Goal: Transaction & Acquisition: Purchase product/service

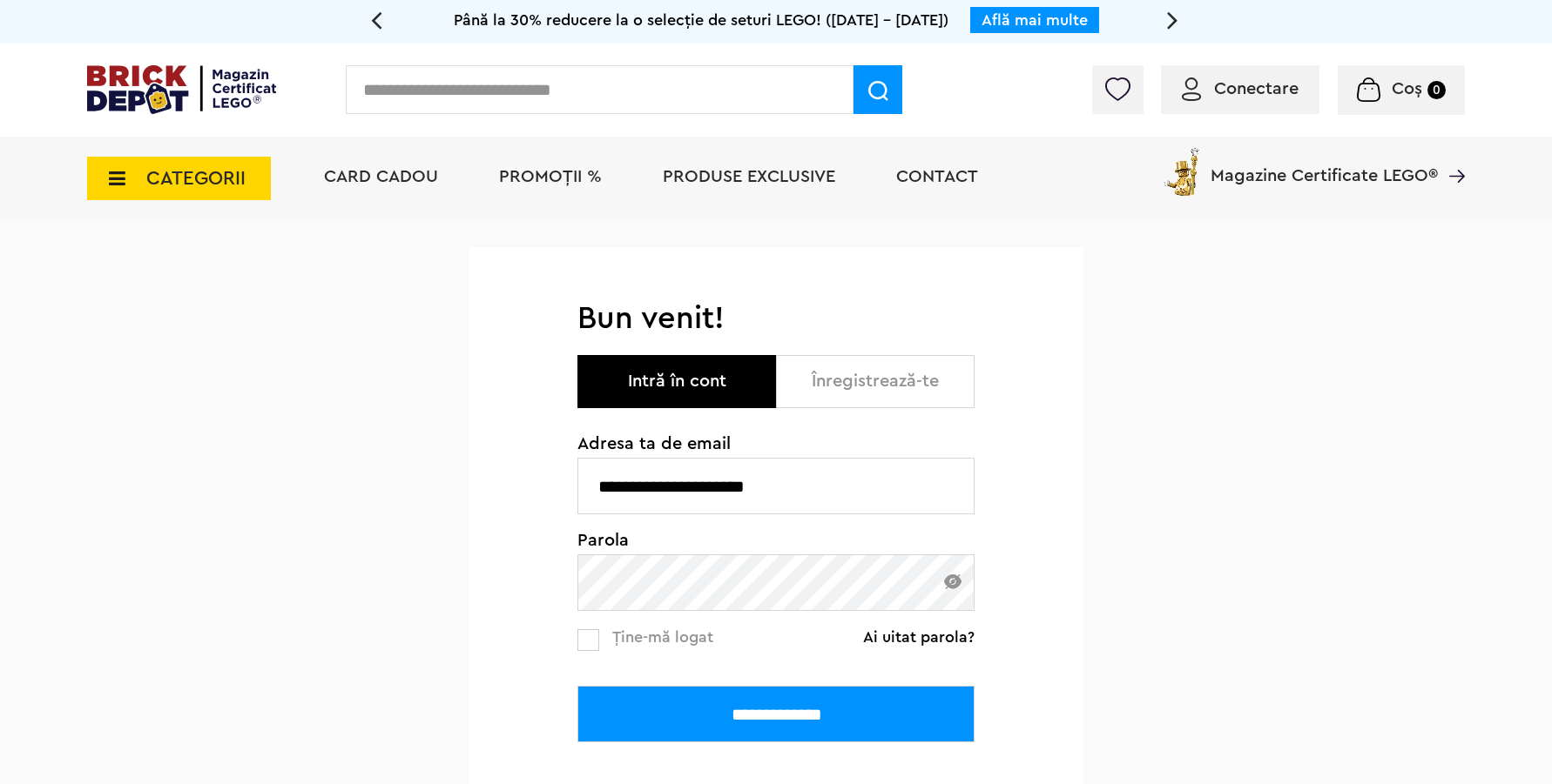
click at [578, 686] on input "**********" at bounding box center [776, 714] width 397 height 56
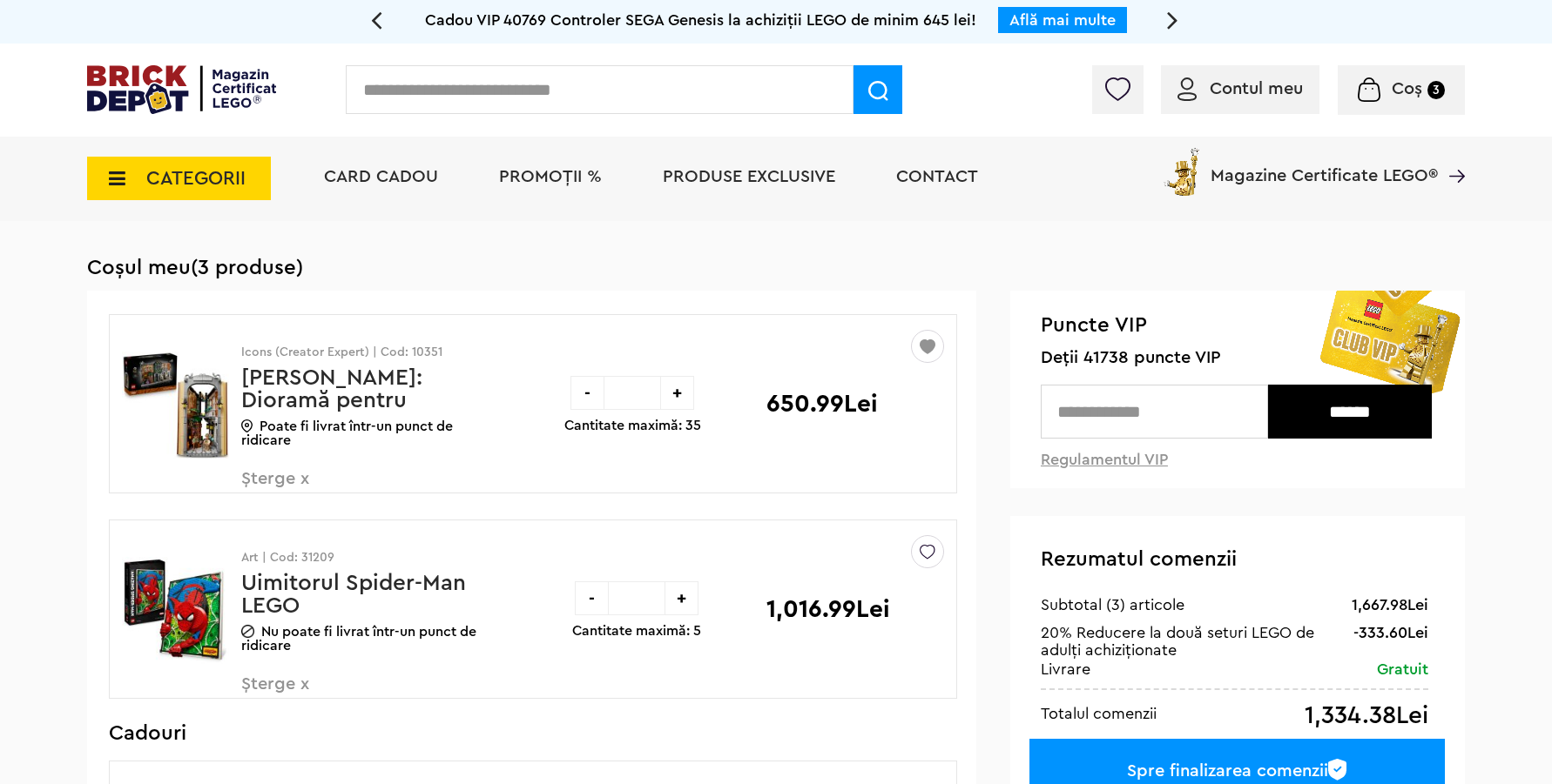
click at [156, 107] on img at bounding box center [182, 89] width 189 height 49
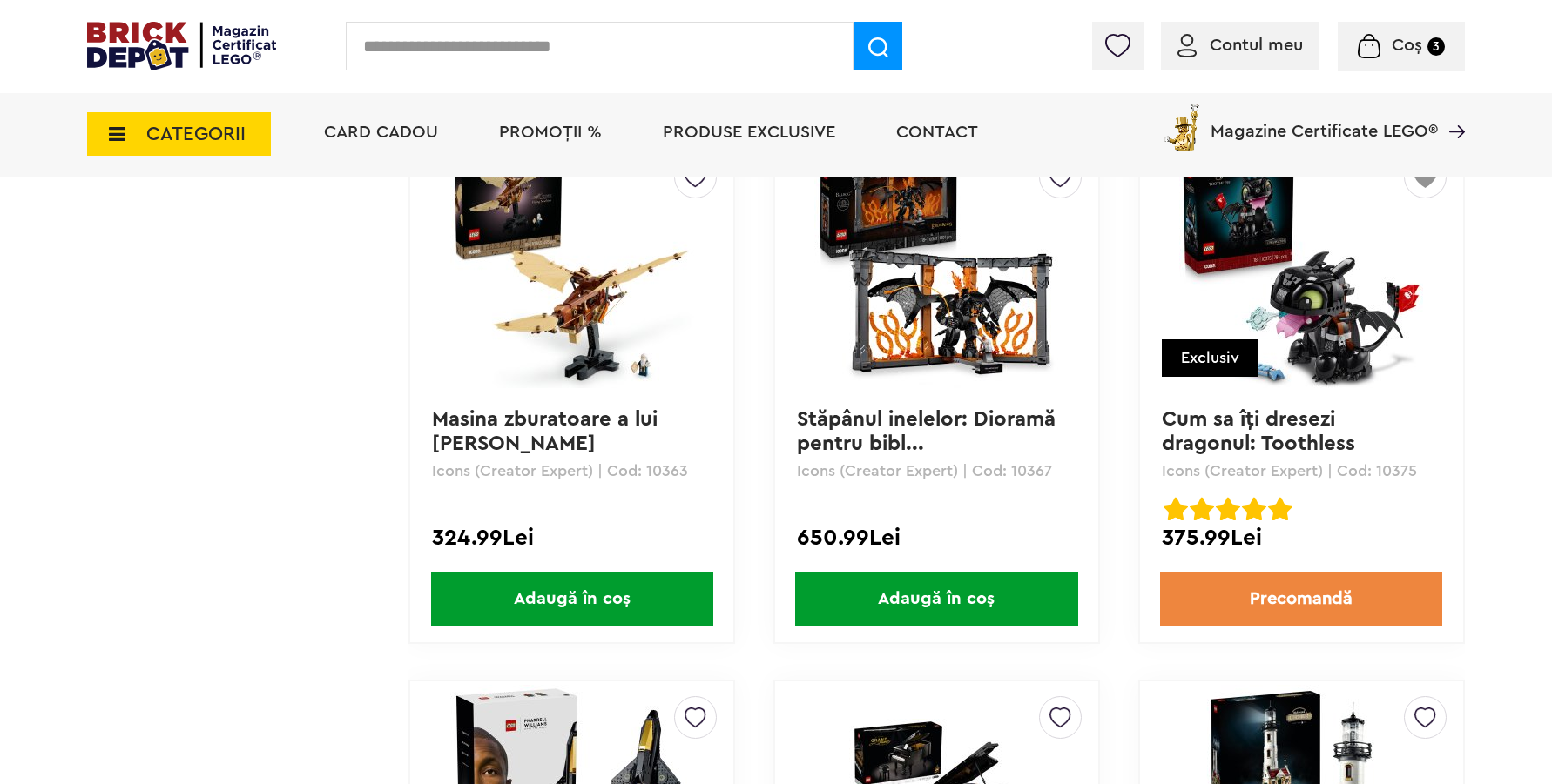
scroll to position [15287, 0]
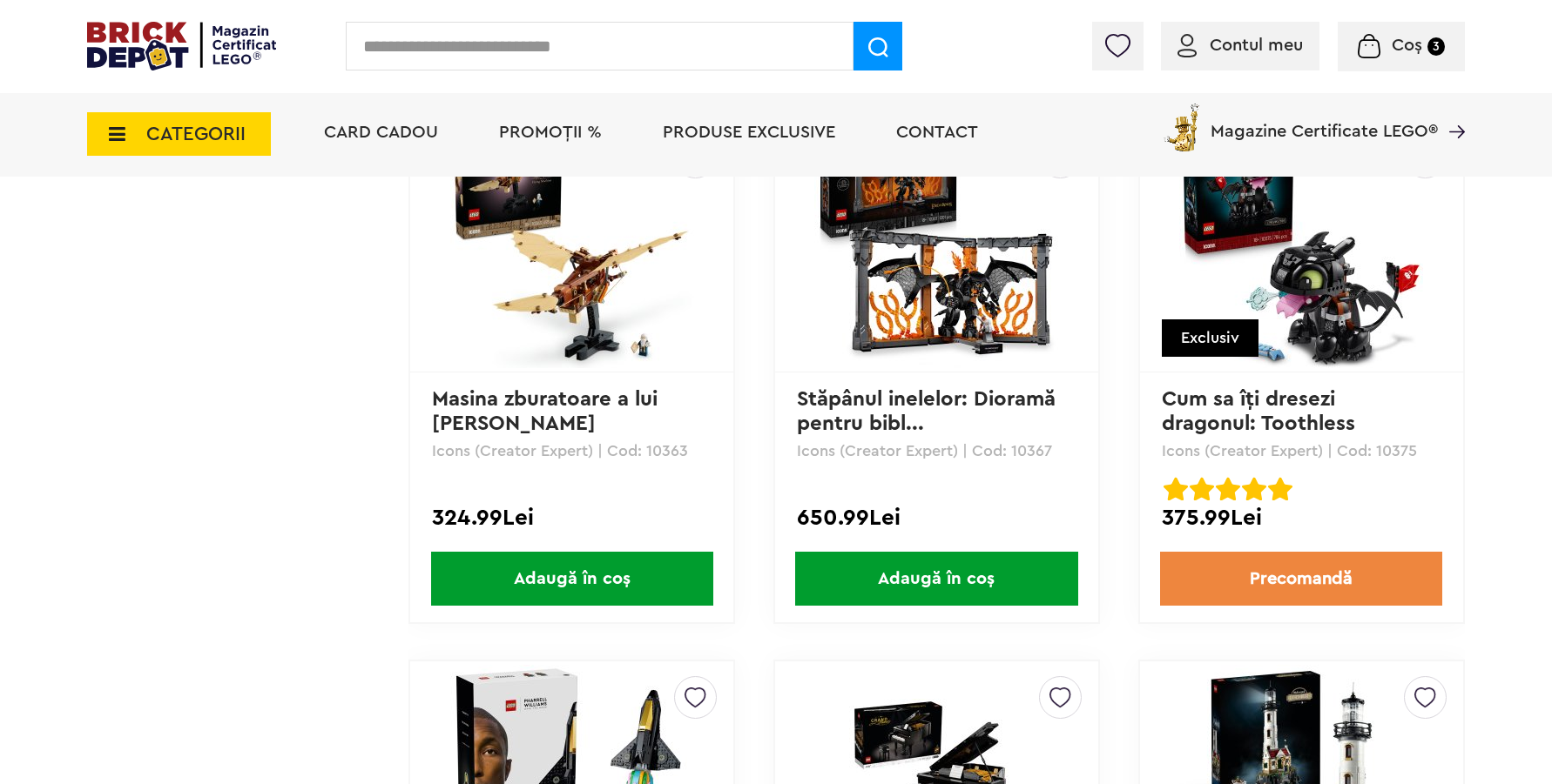
click at [920, 565] on span "Adaugă în coș" at bounding box center [935, 578] width 282 height 54
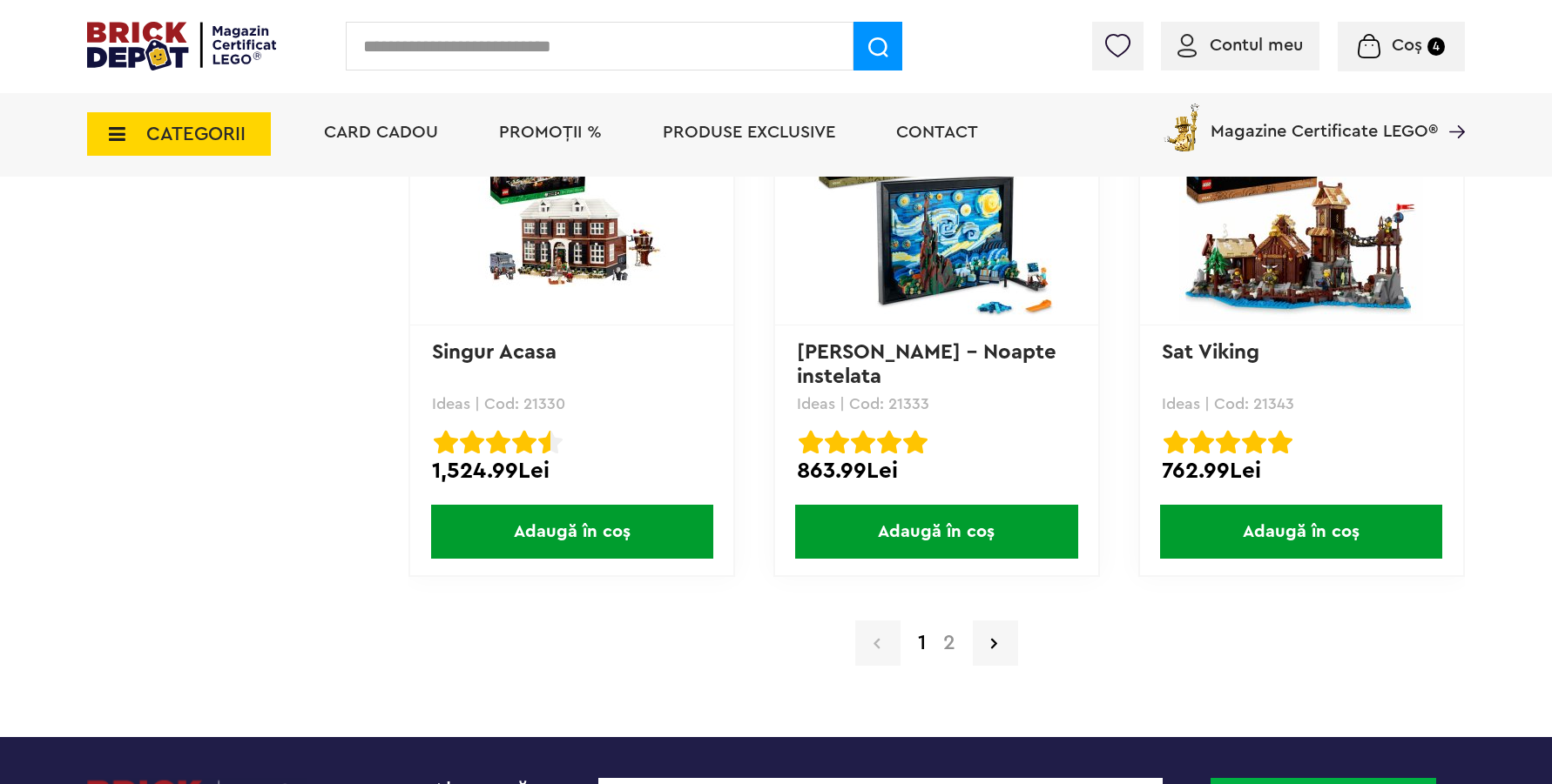
scroll to position [16962, 0]
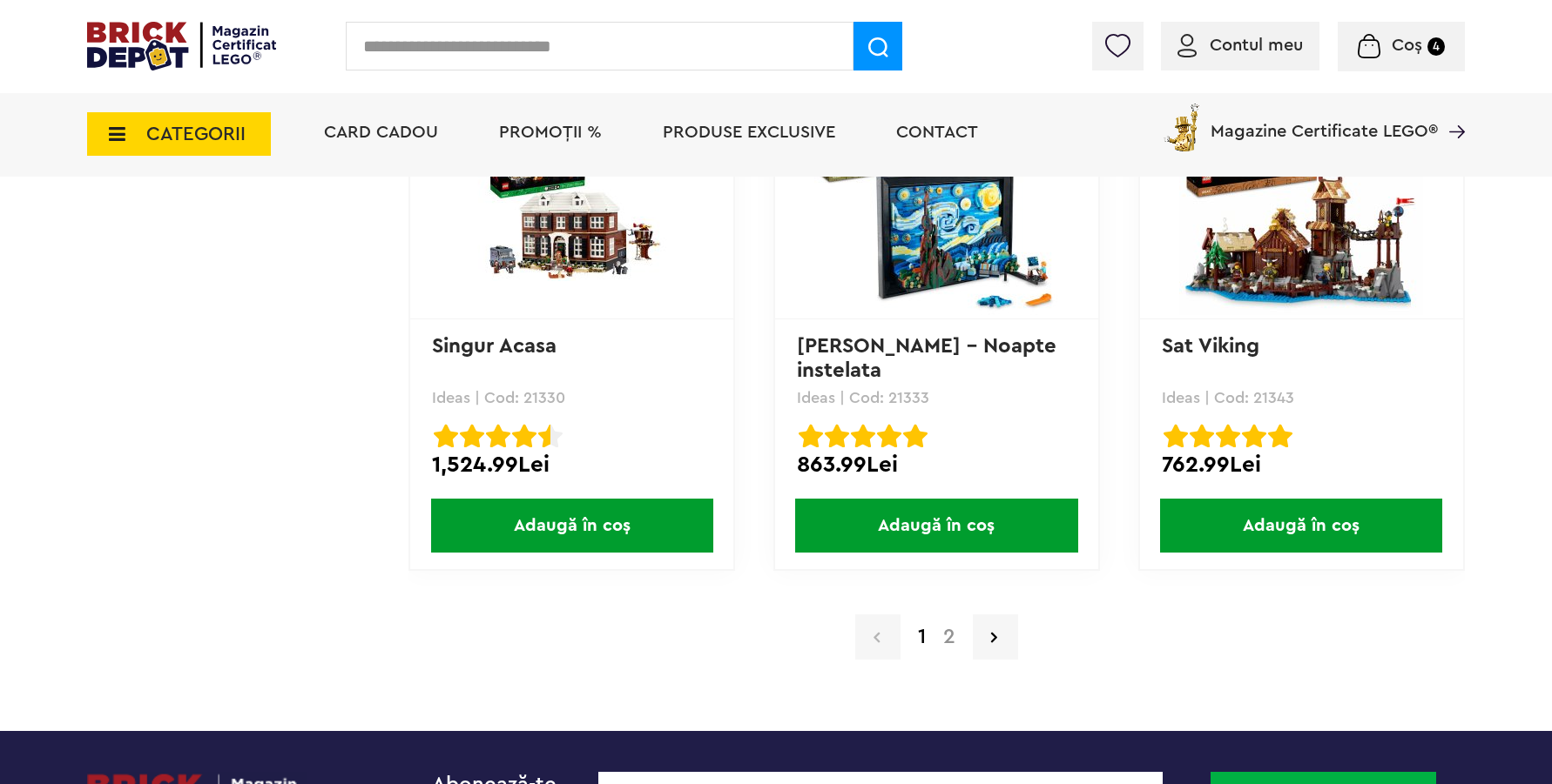
click at [600, 523] on span "Adaugă în coș" at bounding box center [572, 525] width 282 height 54
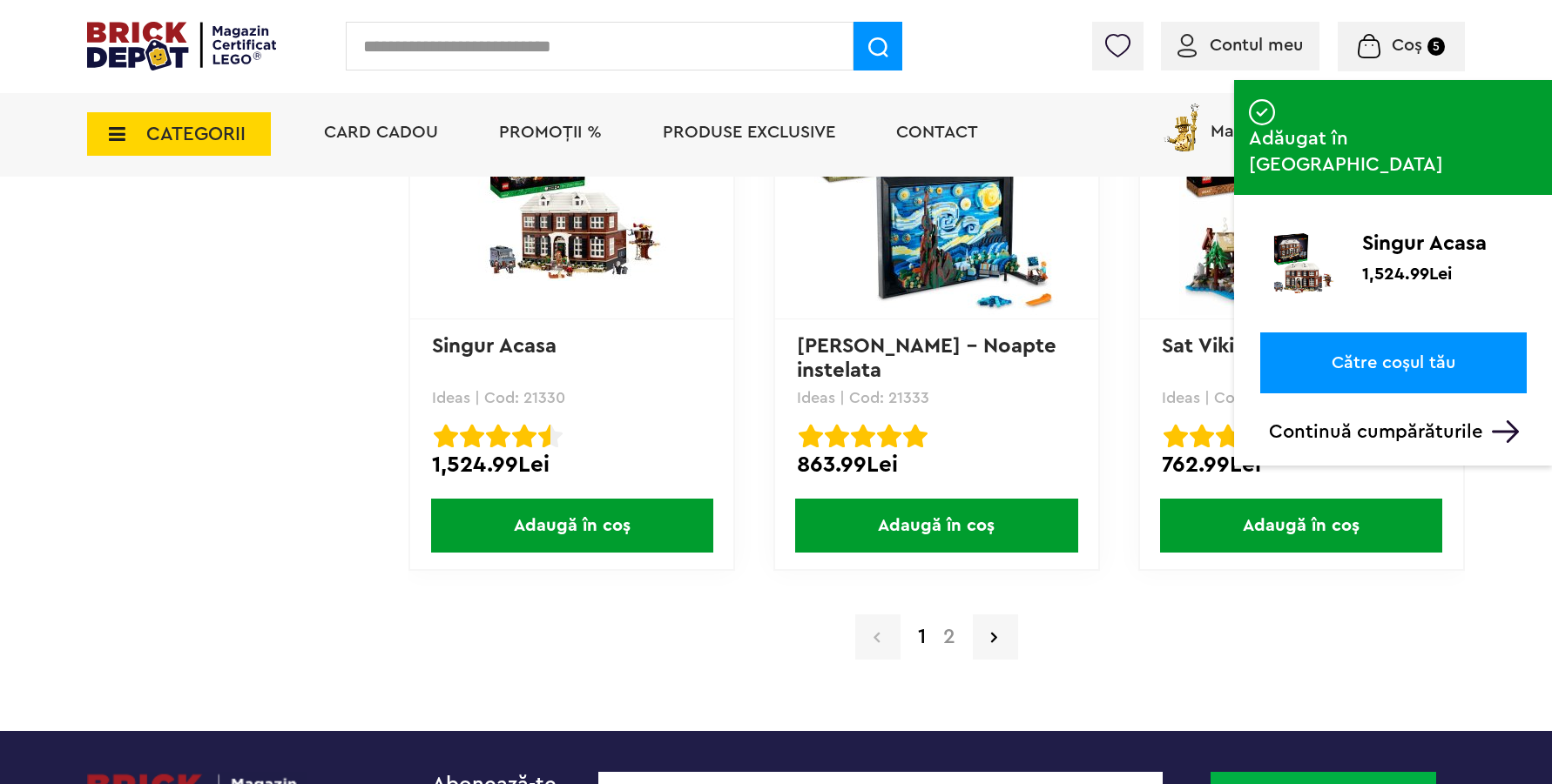
click at [946, 640] on link "2" at bounding box center [949, 637] width 29 height 21
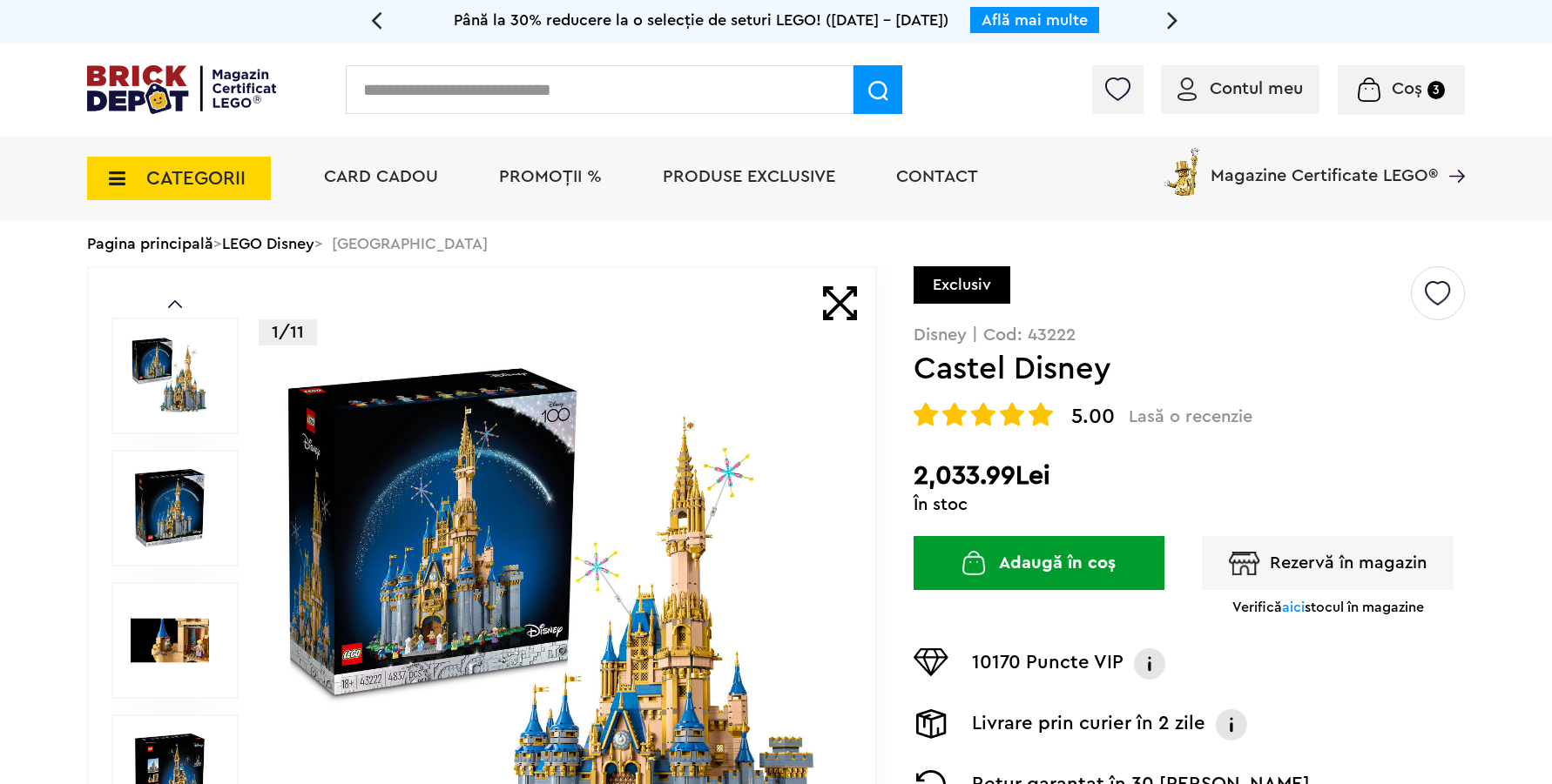
click at [568, 539] on img at bounding box center [557, 640] width 560 height 560
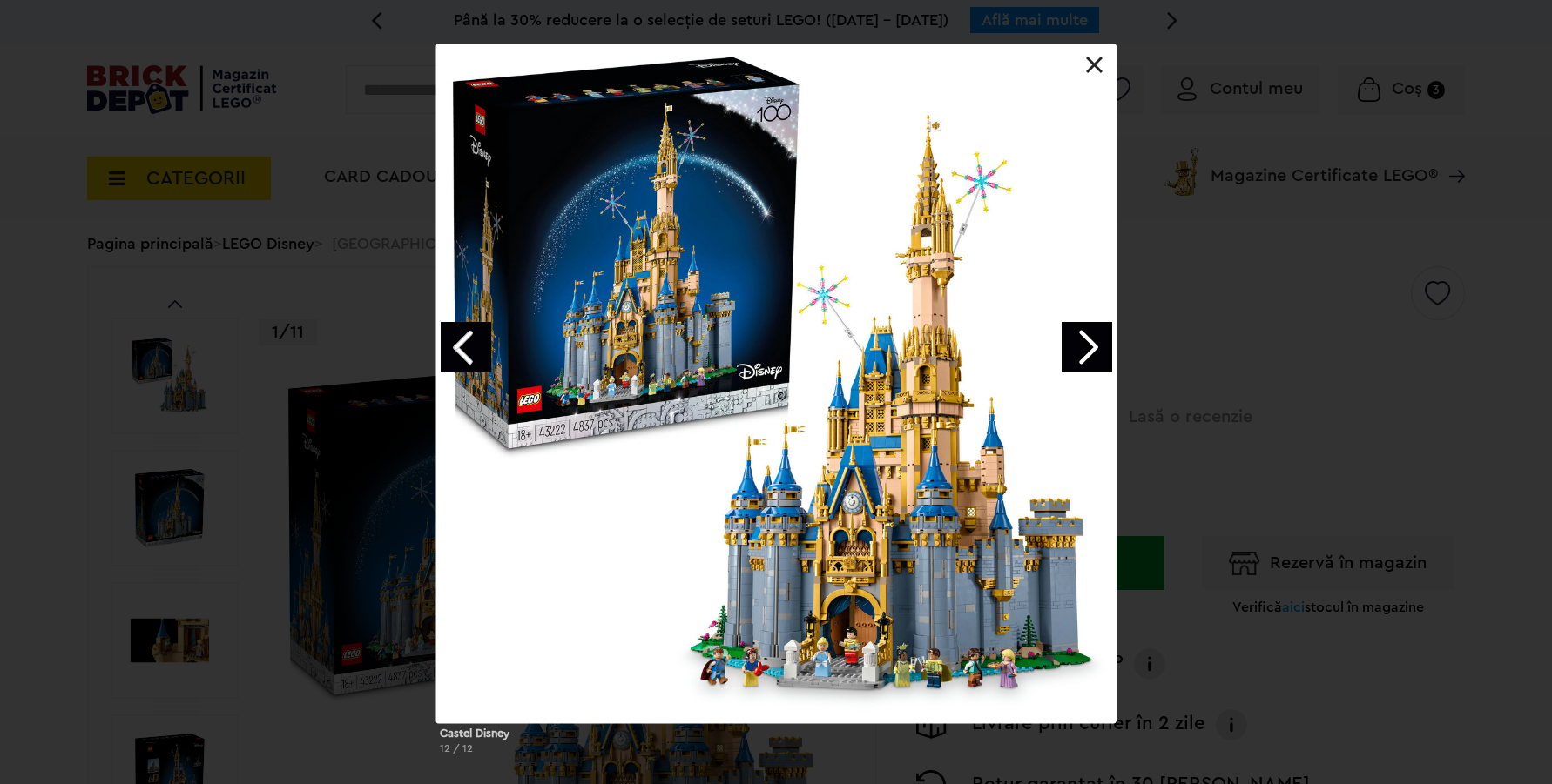
click at [1084, 355] on link "Next image" at bounding box center [1086, 347] width 50 height 50
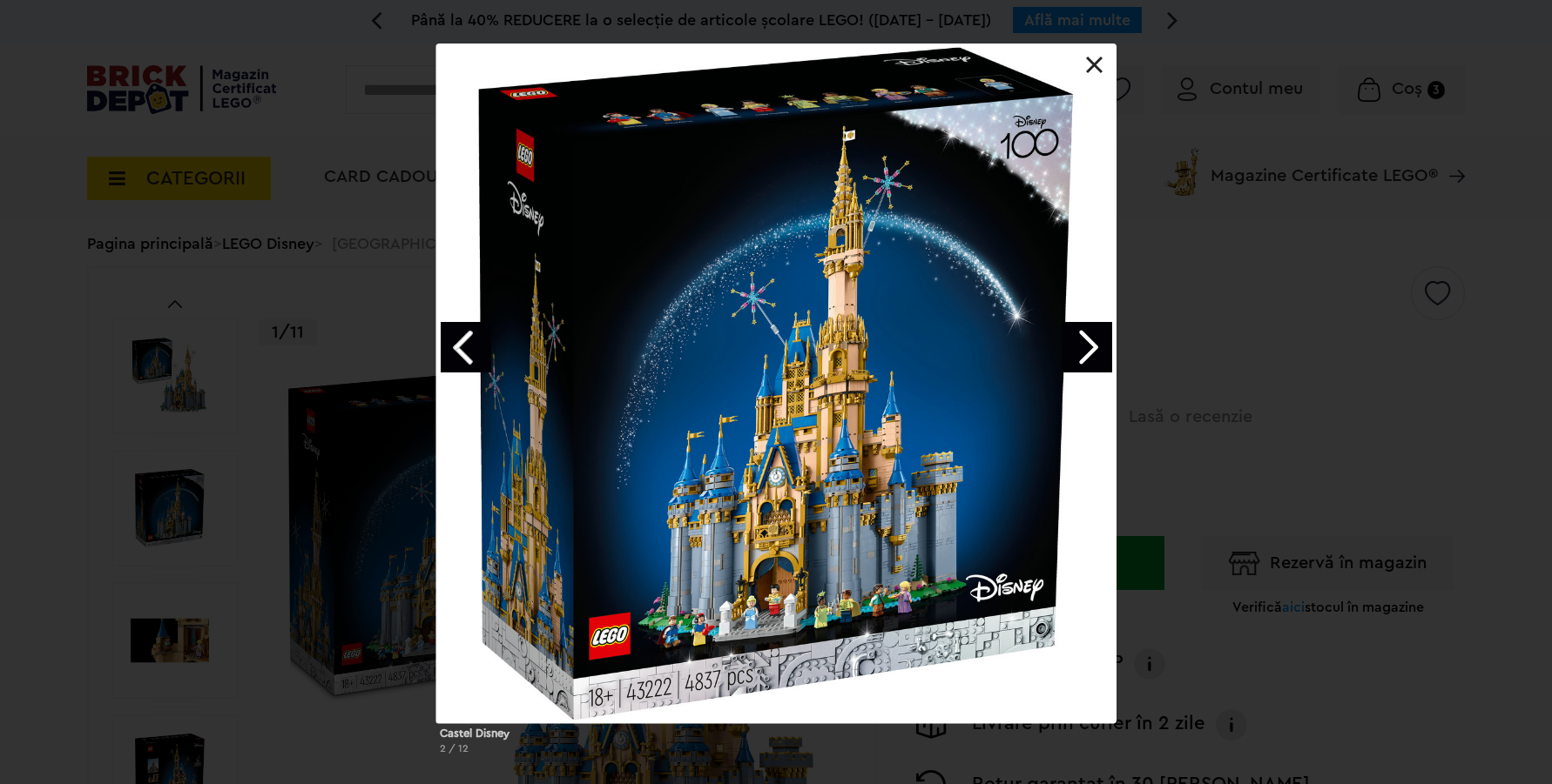
click at [1085, 346] on link "Next image" at bounding box center [1086, 347] width 50 height 50
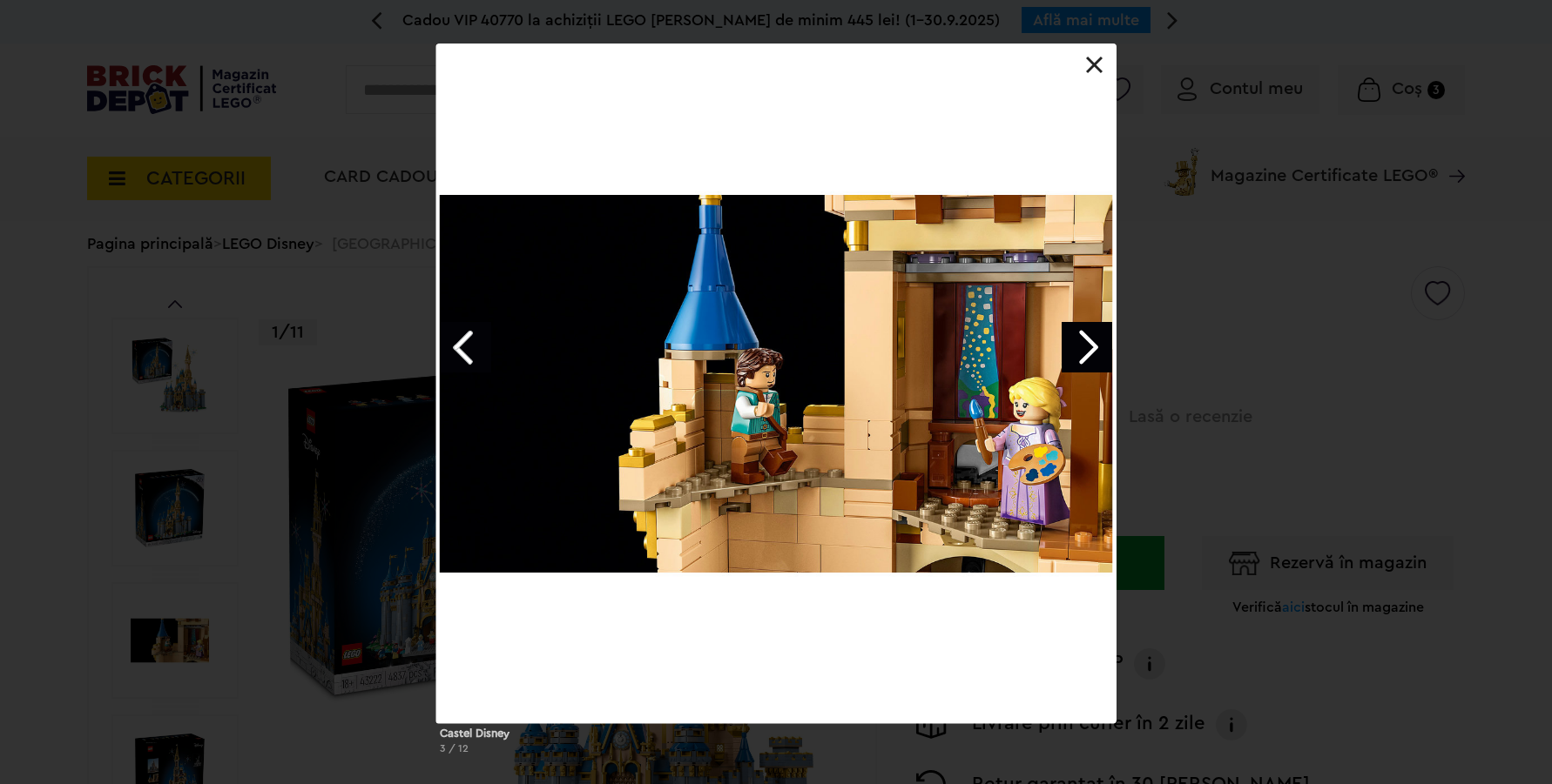
click at [1092, 343] on link "Next image" at bounding box center [1086, 347] width 50 height 50
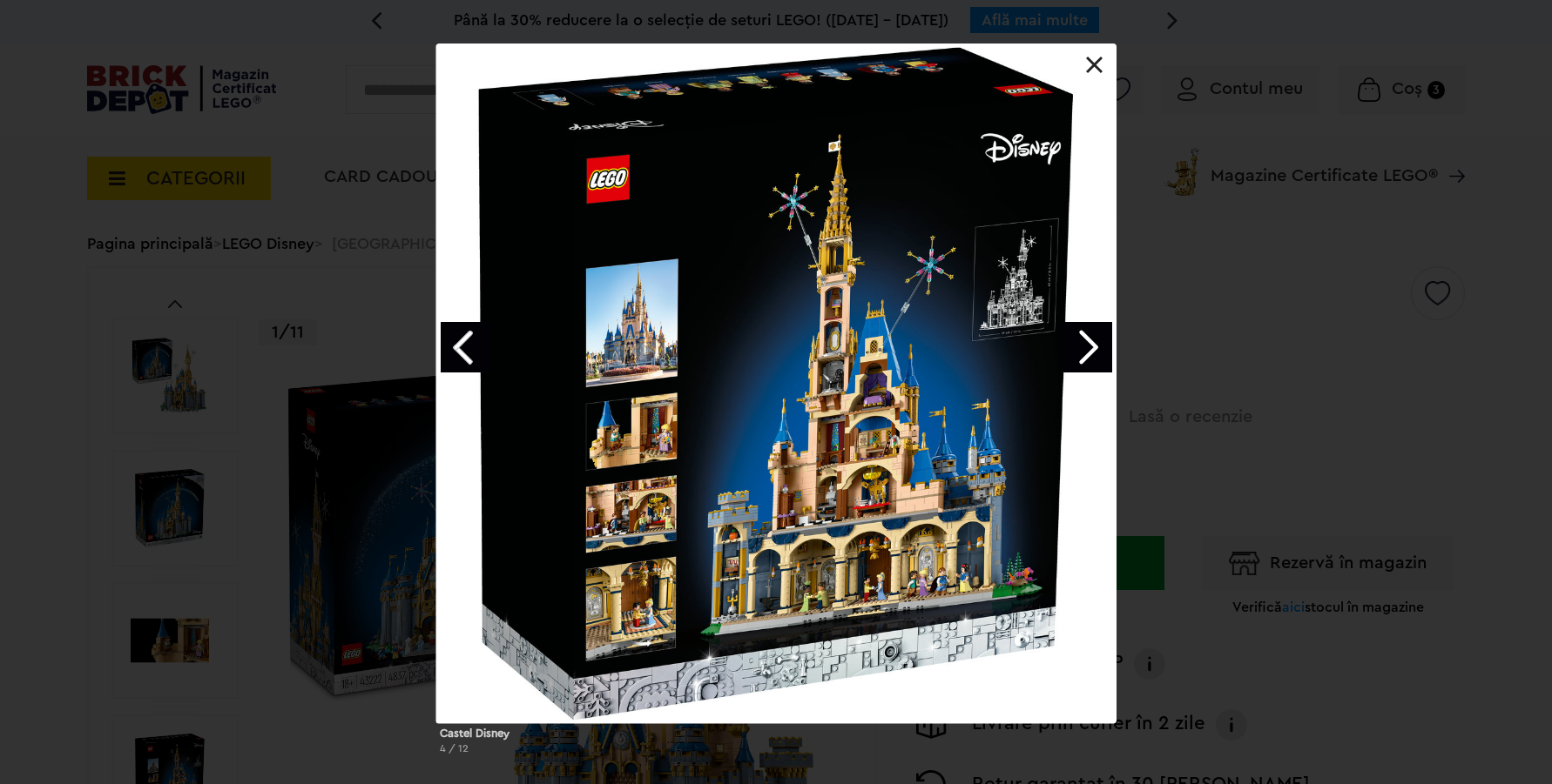
click at [1086, 352] on link "Next image" at bounding box center [1086, 347] width 50 height 50
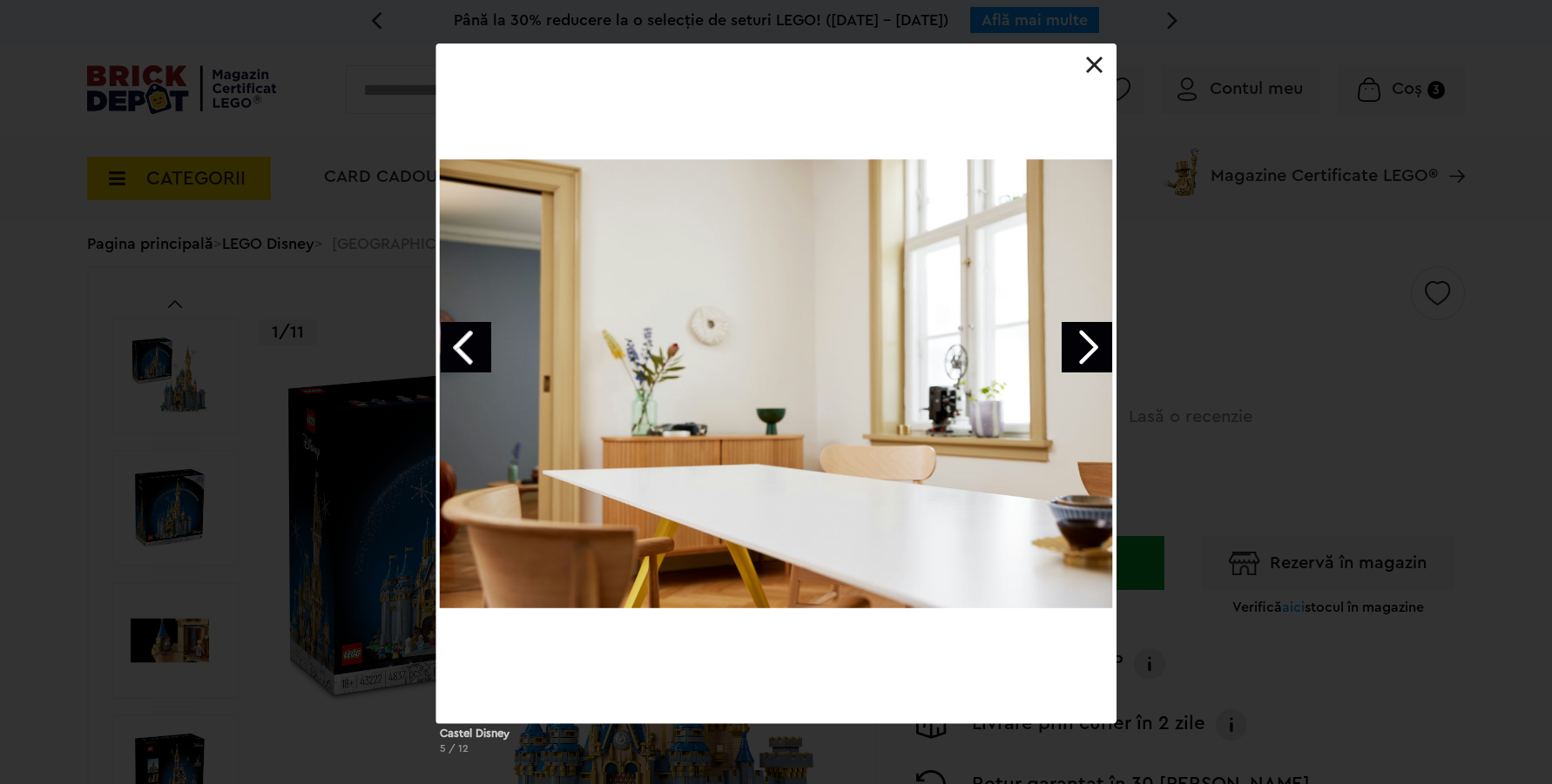
click at [1086, 352] on link "Next image" at bounding box center [1086, 347] width 50 height 50
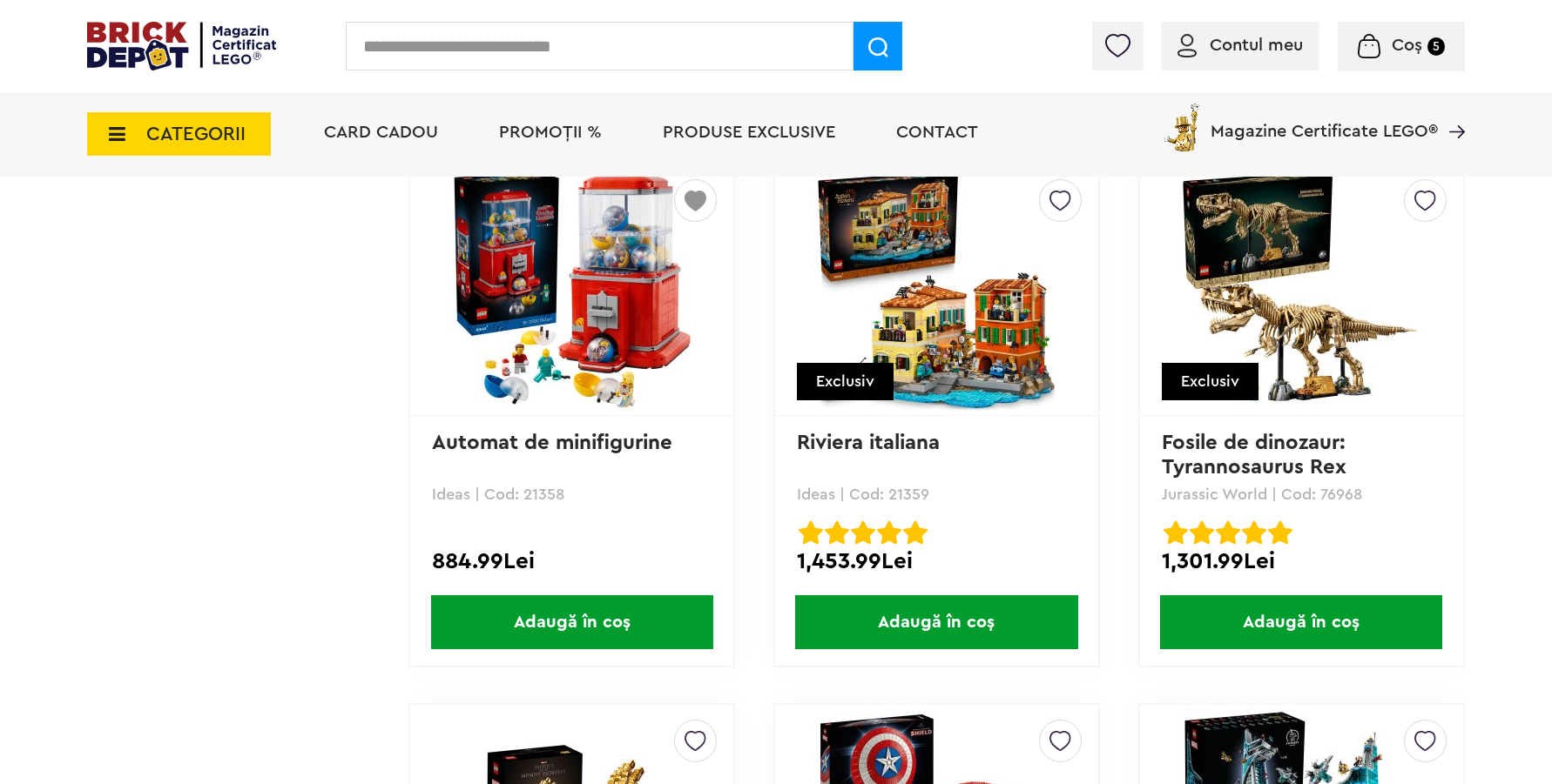
scroll to position [2811, 0]
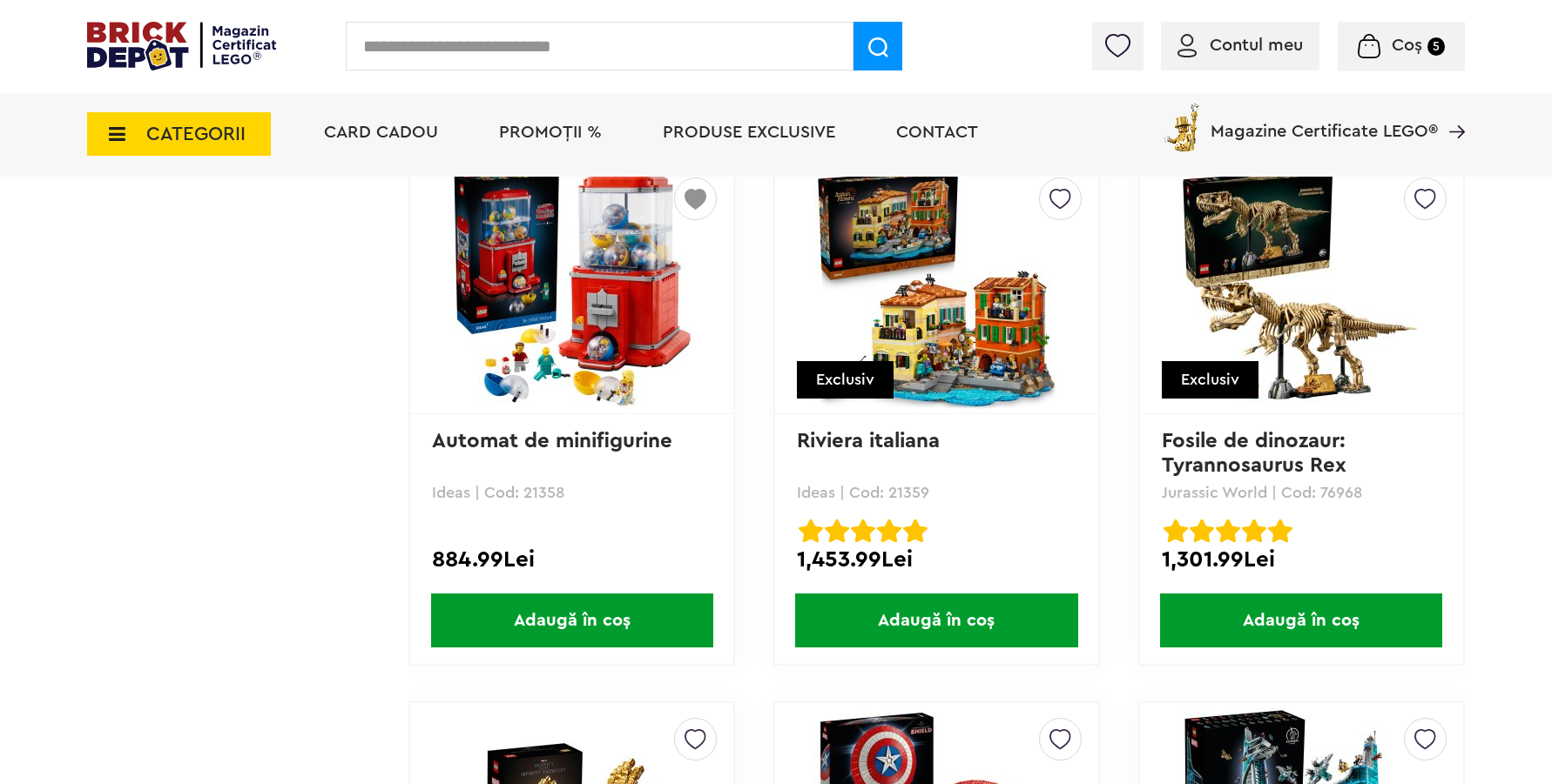
click at [1281, 617] on span "Adaugă în coș" at bounding box center [1301, 620] width 282 height 54
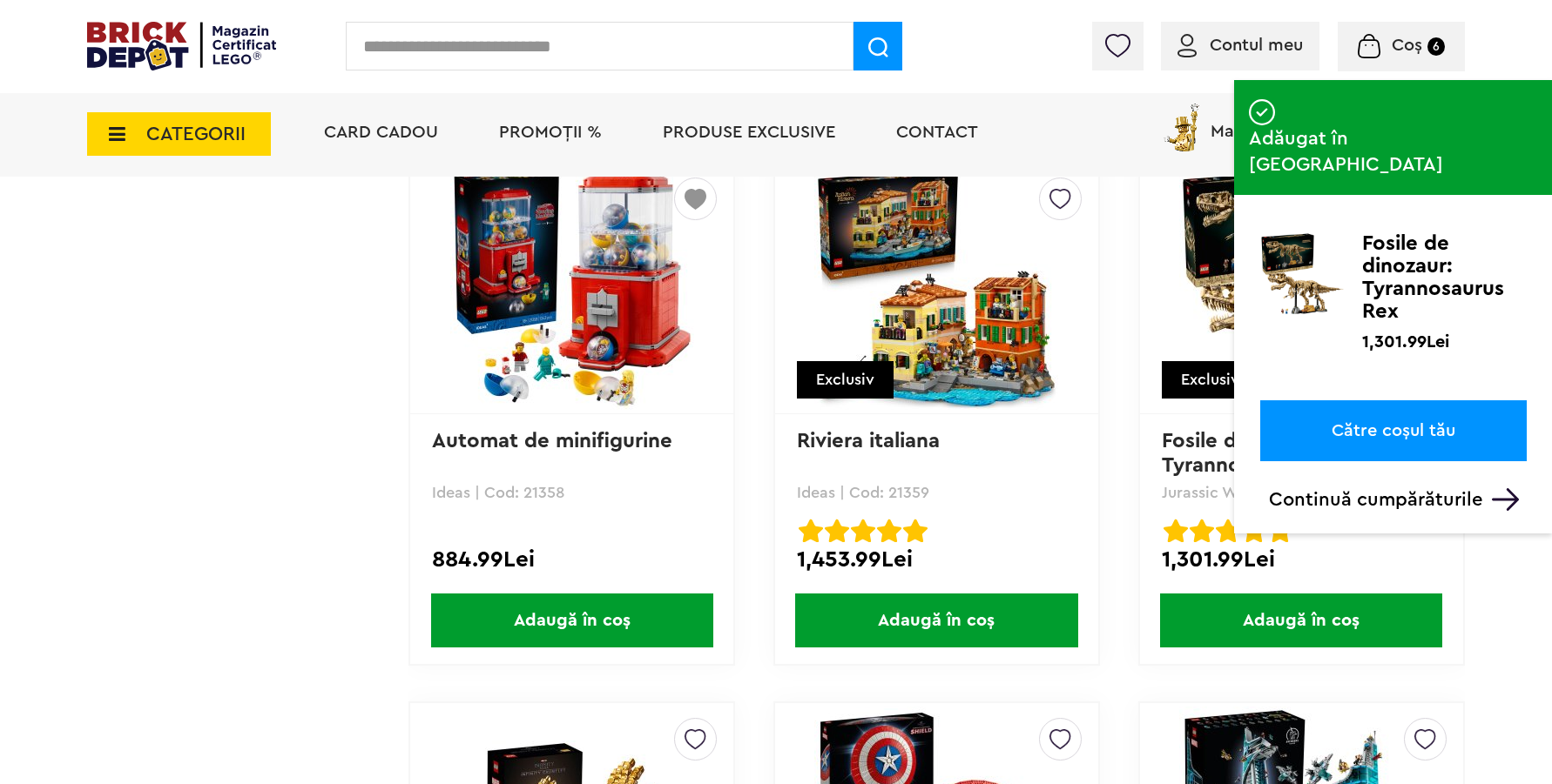
click at [611, 616] on span "Adaugă în coș" at bounding box center [572, 620] width 282 height 54
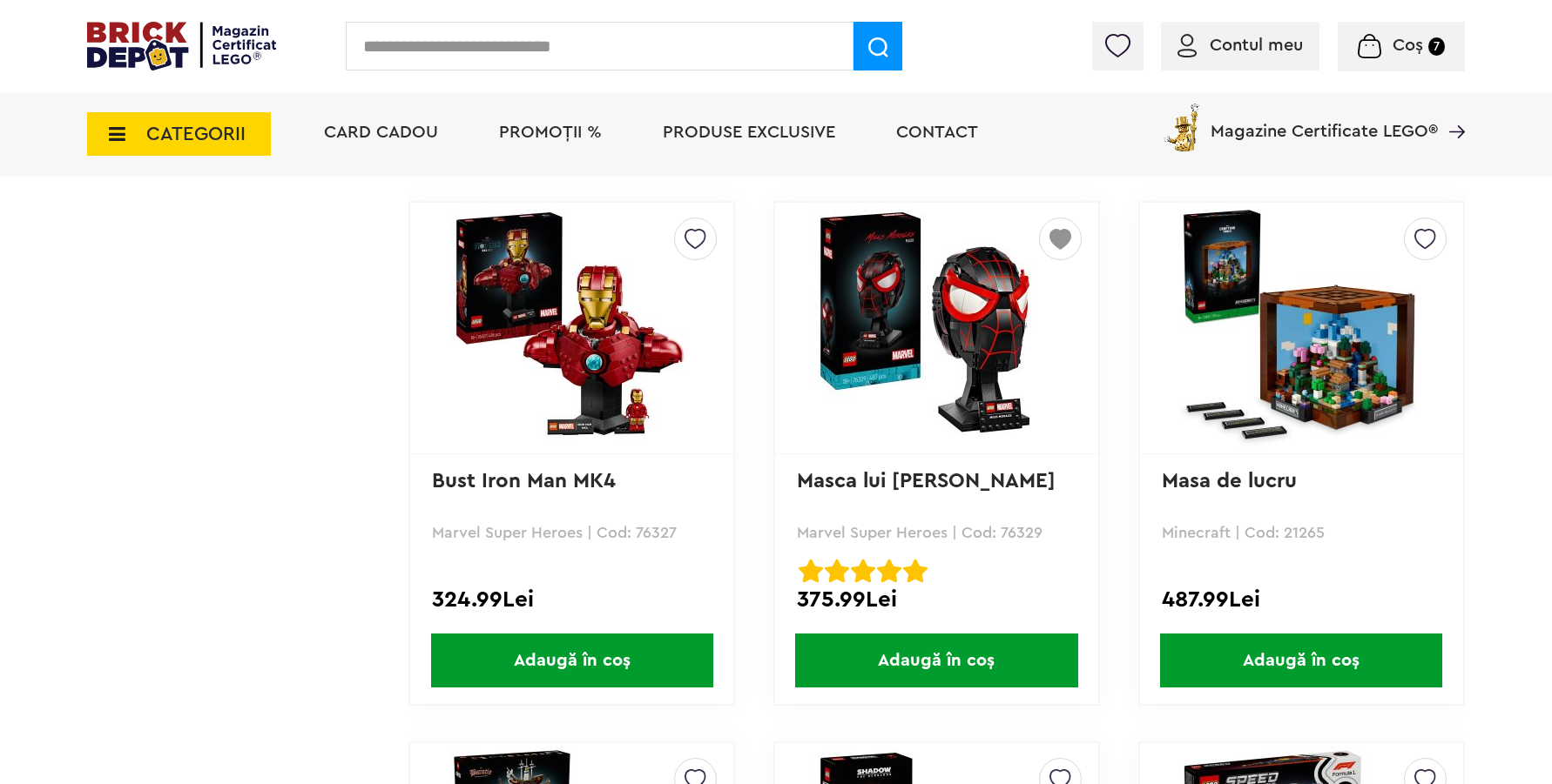
scroll to position [4409, 0]
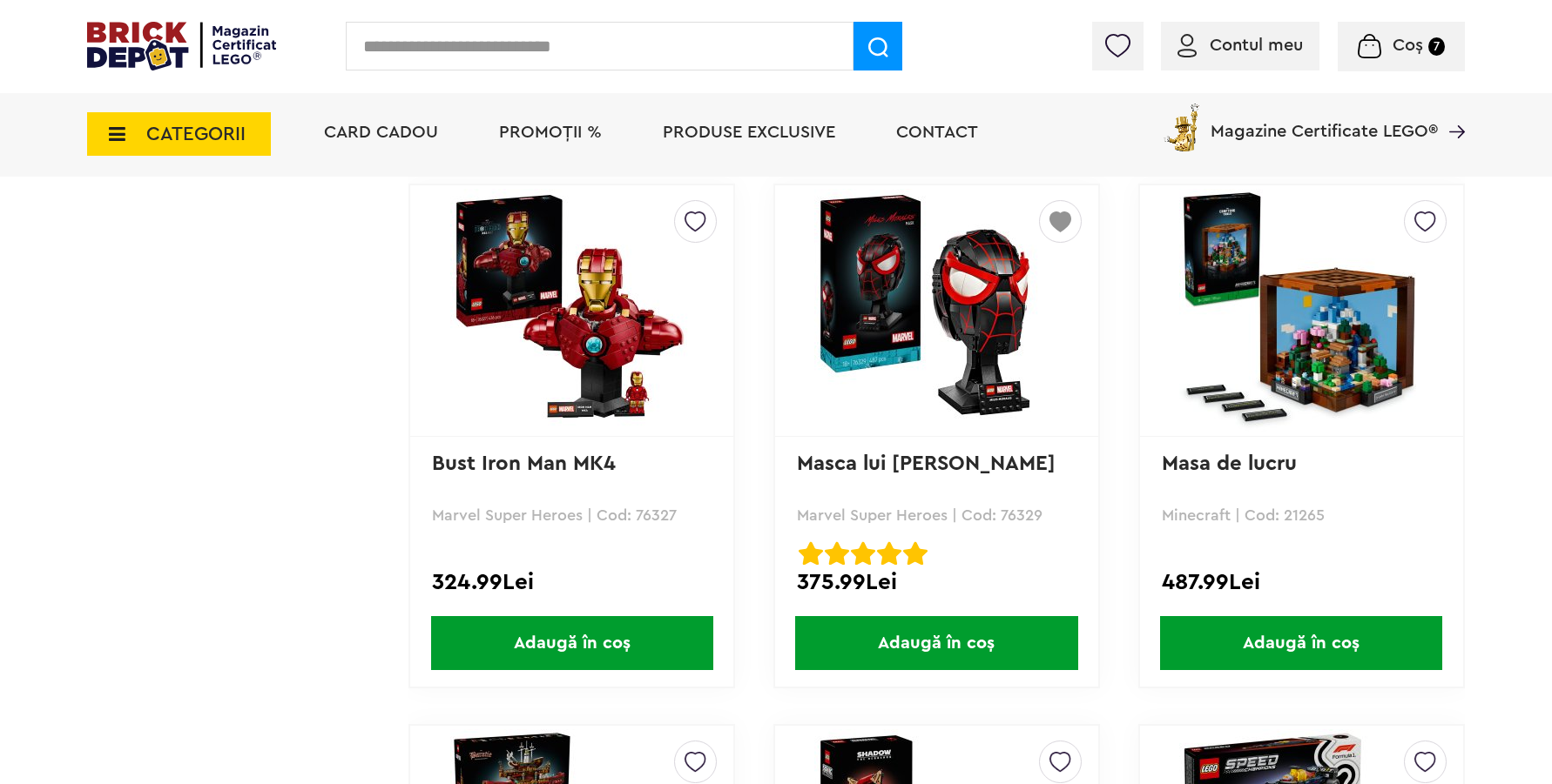
click at [1280, 636] on span "Adaugă în coș" at bounding box center [1301, 643] width 282 height 54
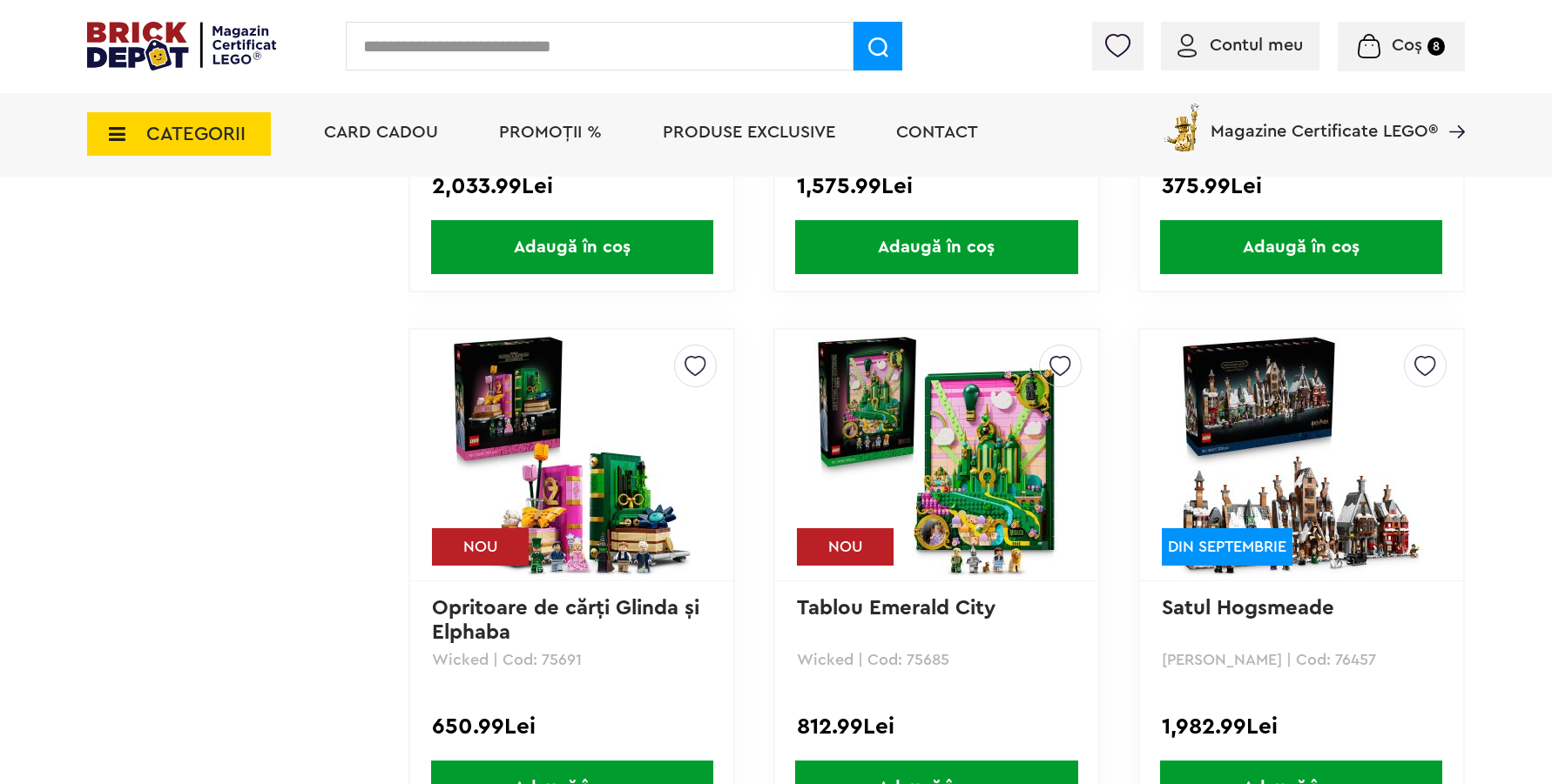
scroll to position [13454, 0]
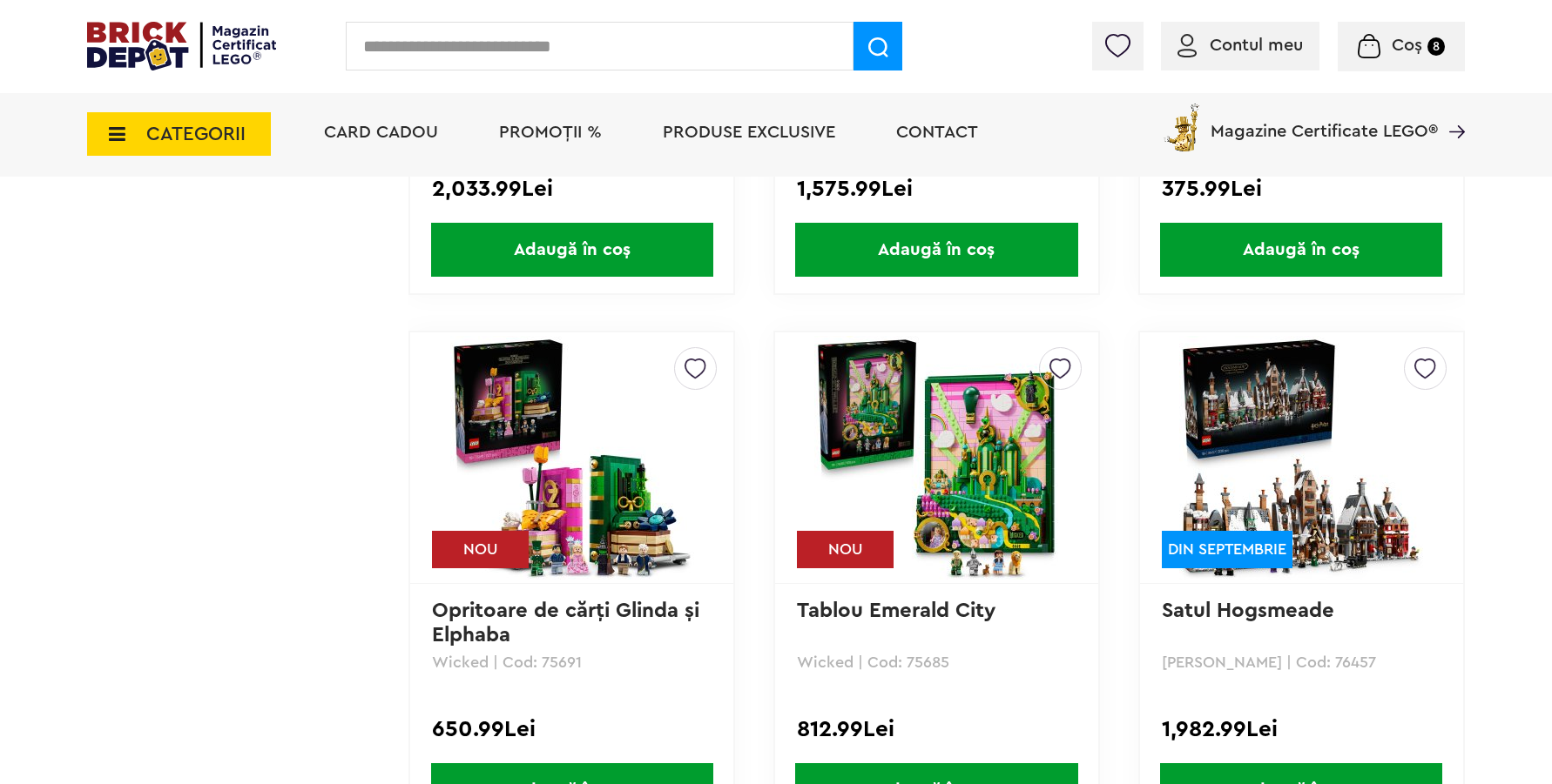
click at [1400, 45] on span "Coș" at bounding box center [1406, 45] width 30 height 17
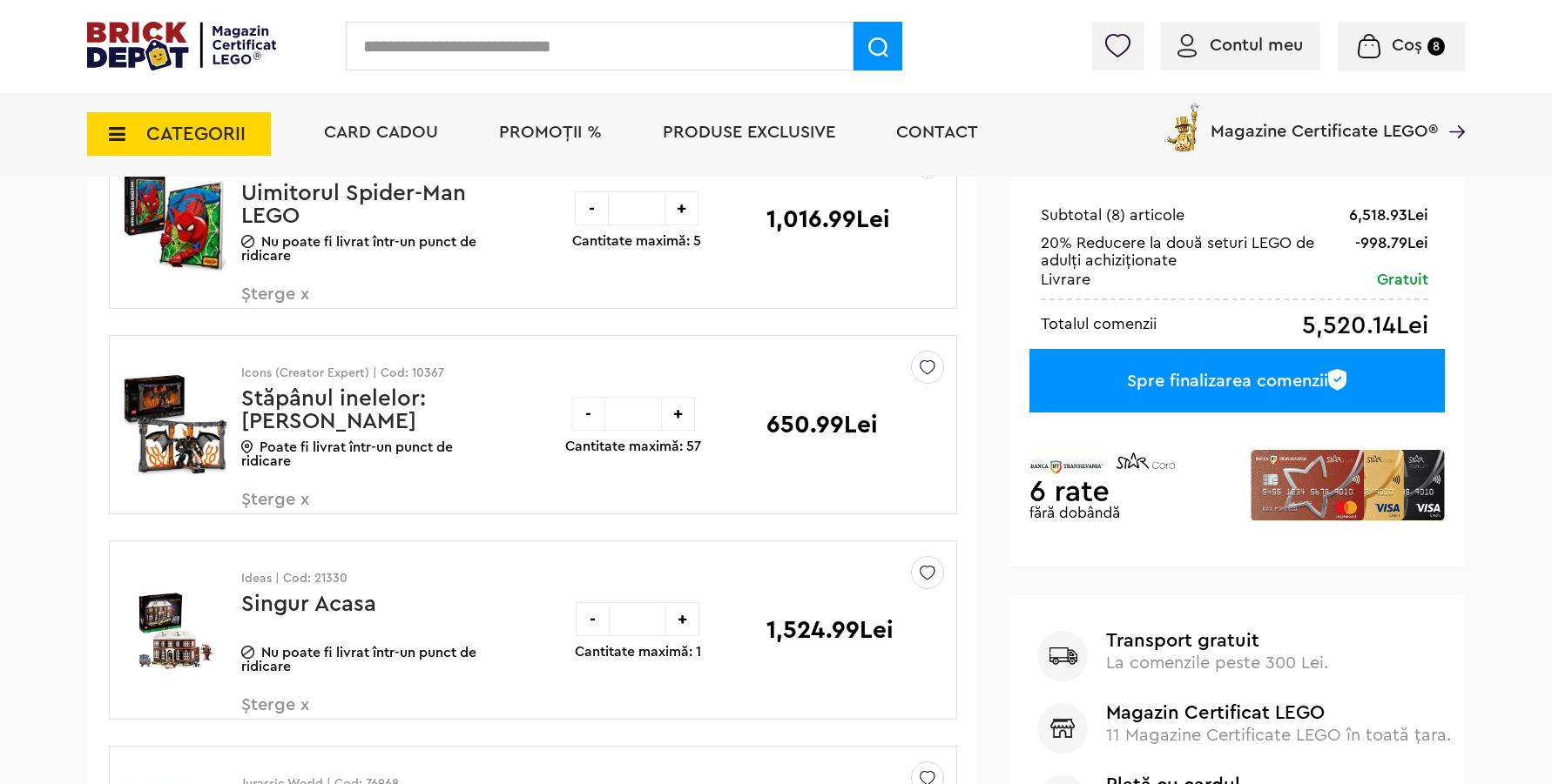
scroll to position [423, 0]
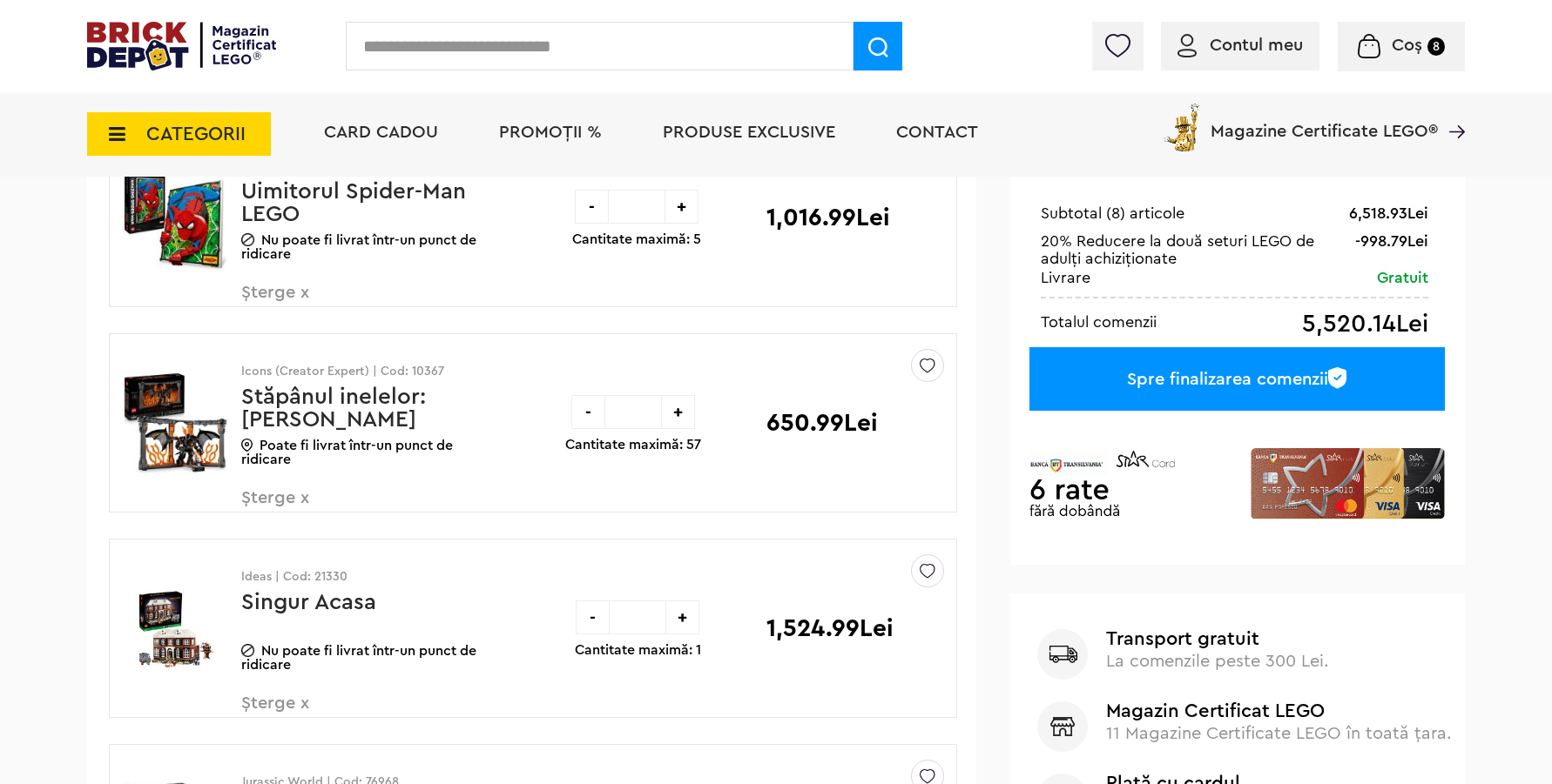
click at [261, 497] on span "Șterge x" at bounding box center [343, 507] width 205 height 37
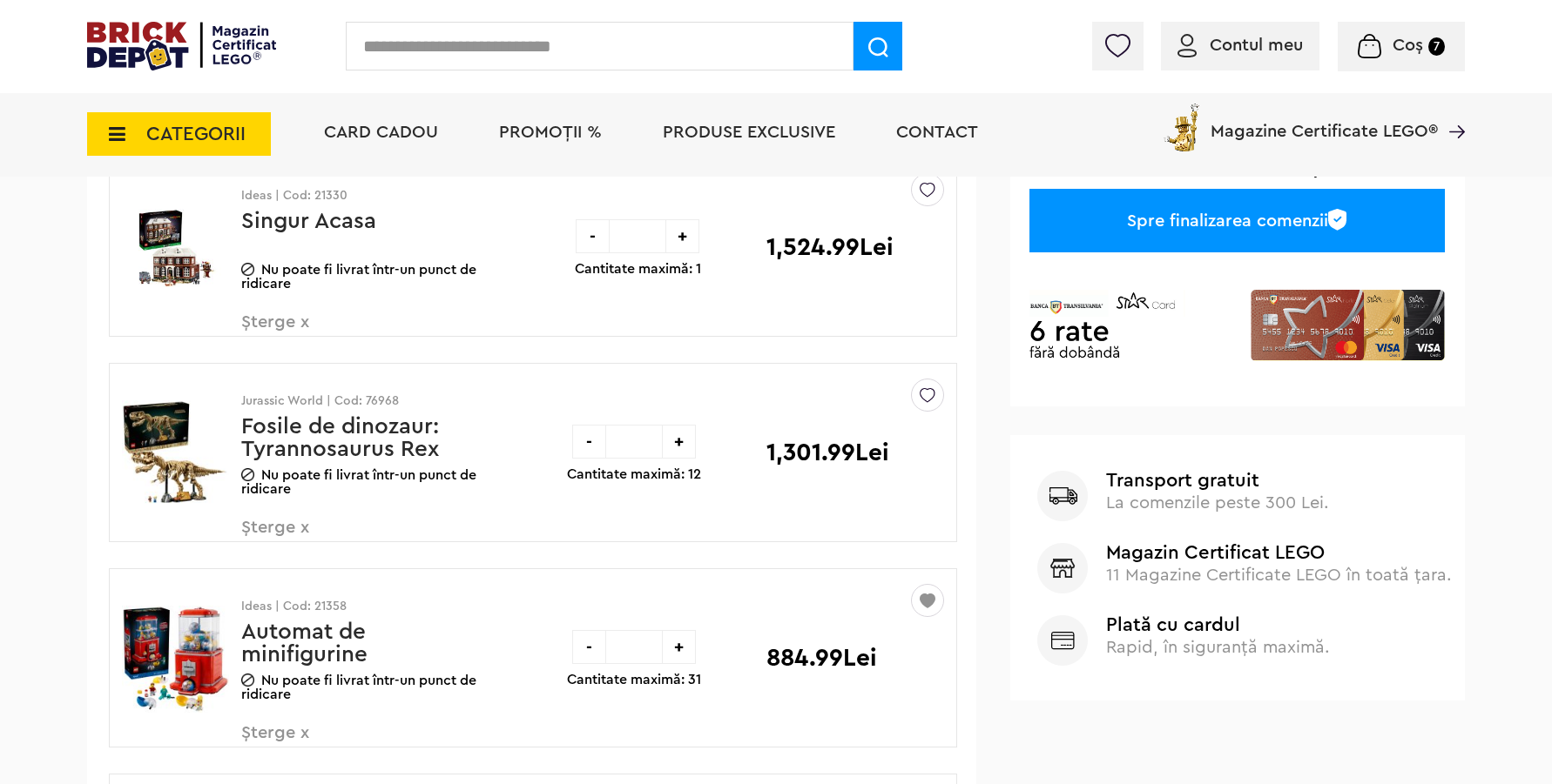
scroll to position [601, 0]
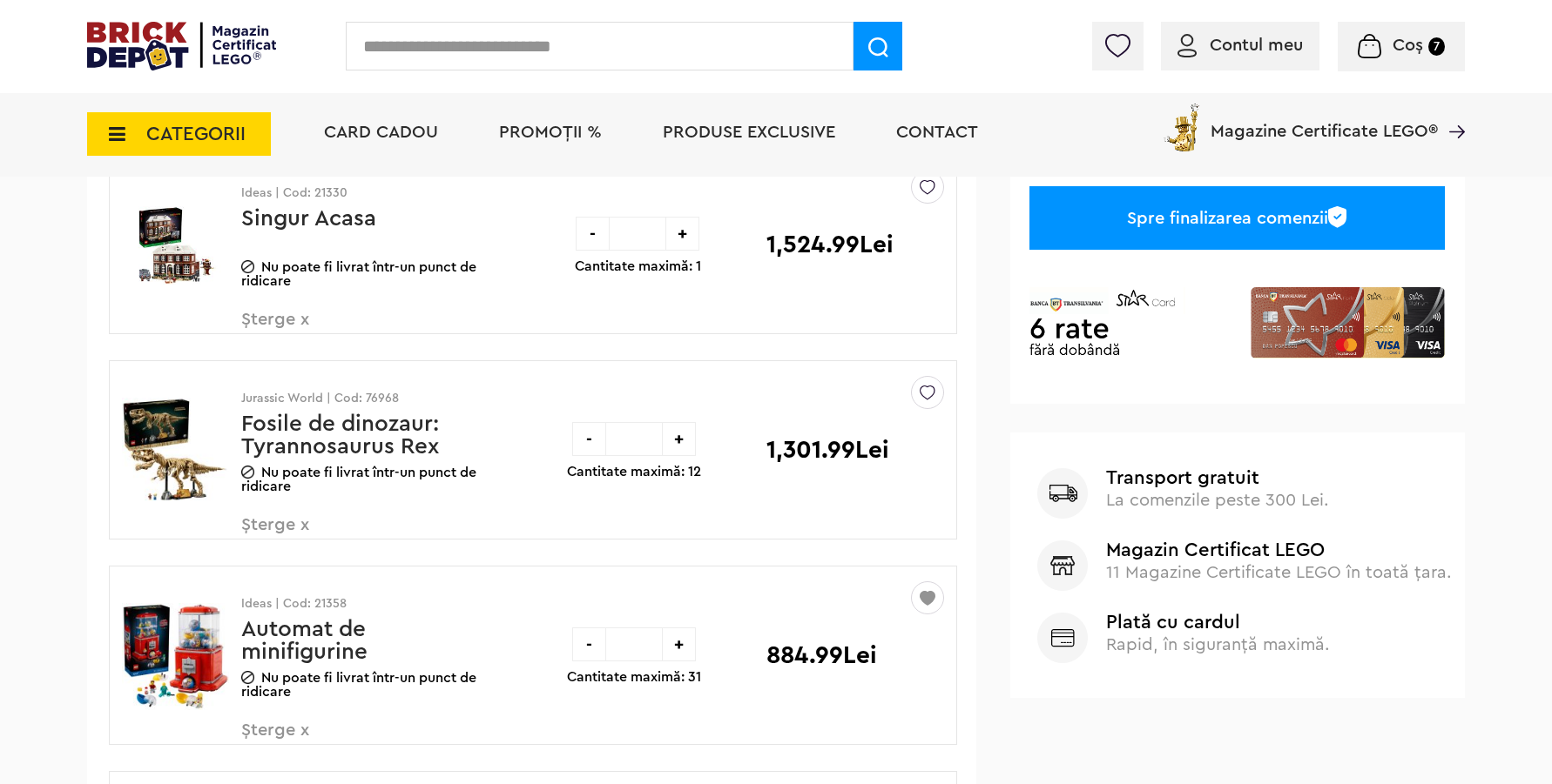
click at [263, 527] on span "Șterge x" at bounding box center [343, 535] width 205 height 37
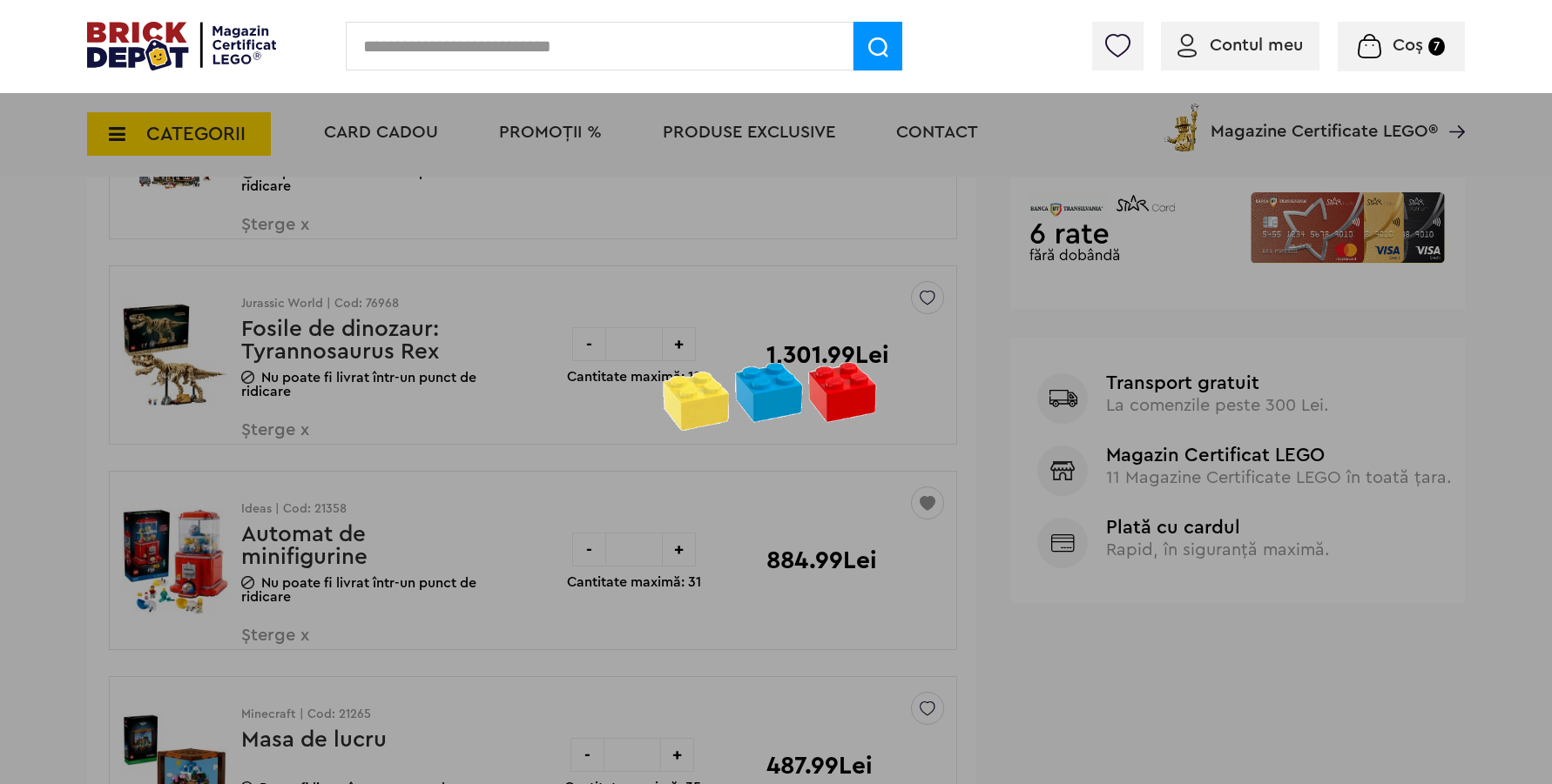
scroll to position [698, 0]
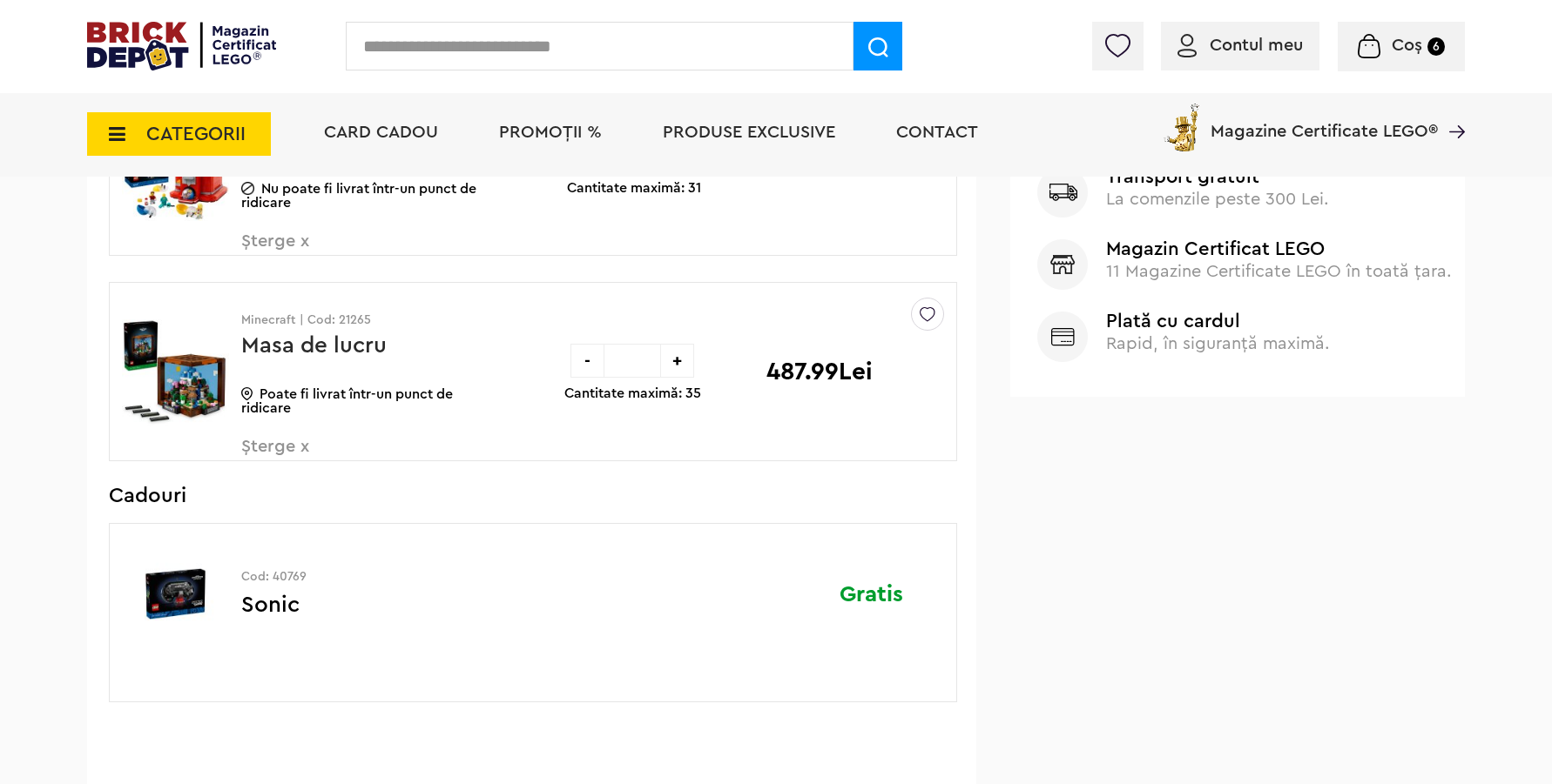
scroll to position [884, 0]
click at [927, 320] on img at bounding box center [927, 312] width 15 height 24
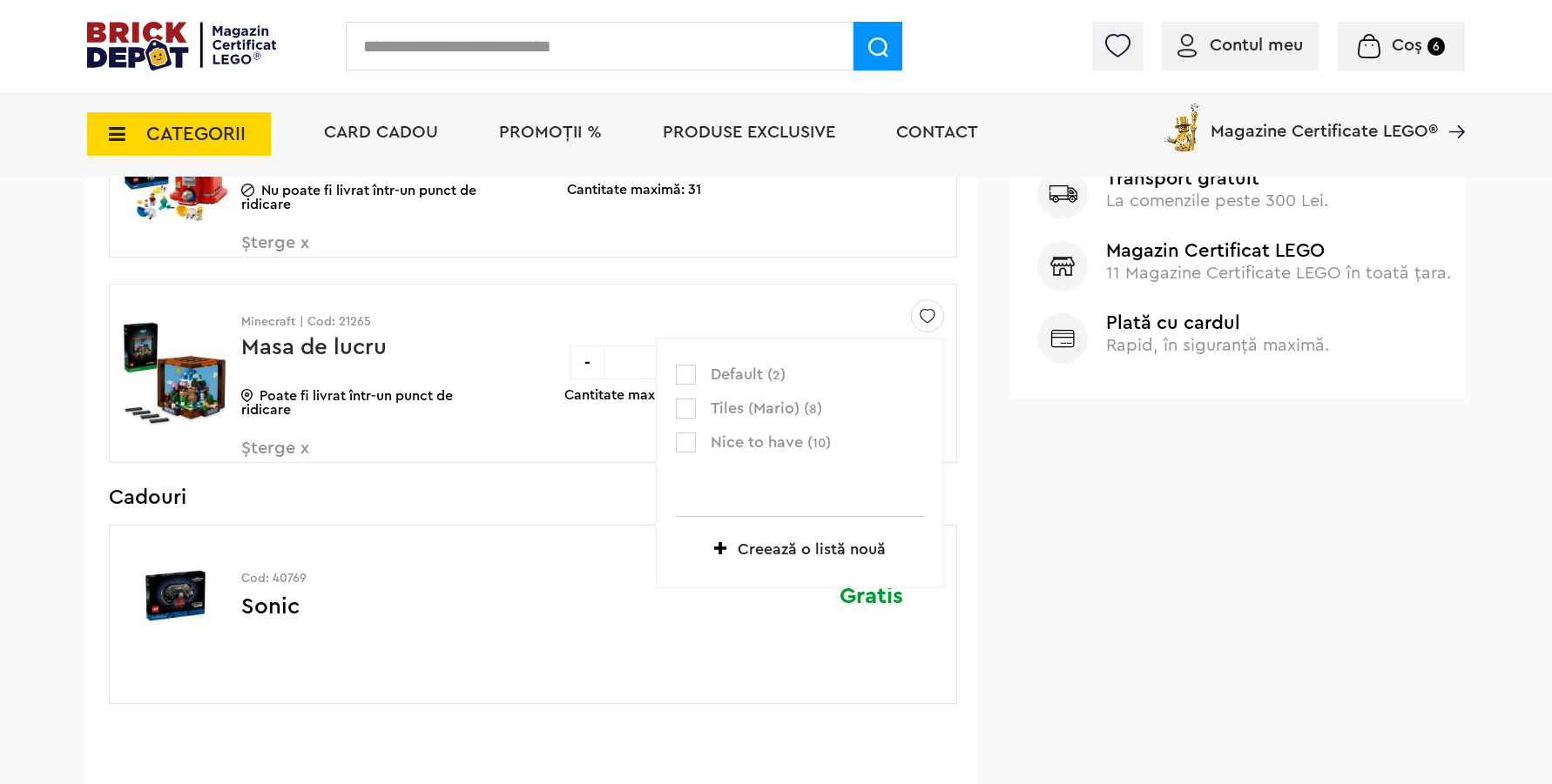
click at [787, 439] on span "Nice to have ( 10 )" at bounding box center [807, 443] width 192 height 23
click at [689, 445] on label at bounding box center [685, 442] width 20 height 20
click at [293, 445] on span "Șterge x" at bounding box center [343, 458] width 205 height 37
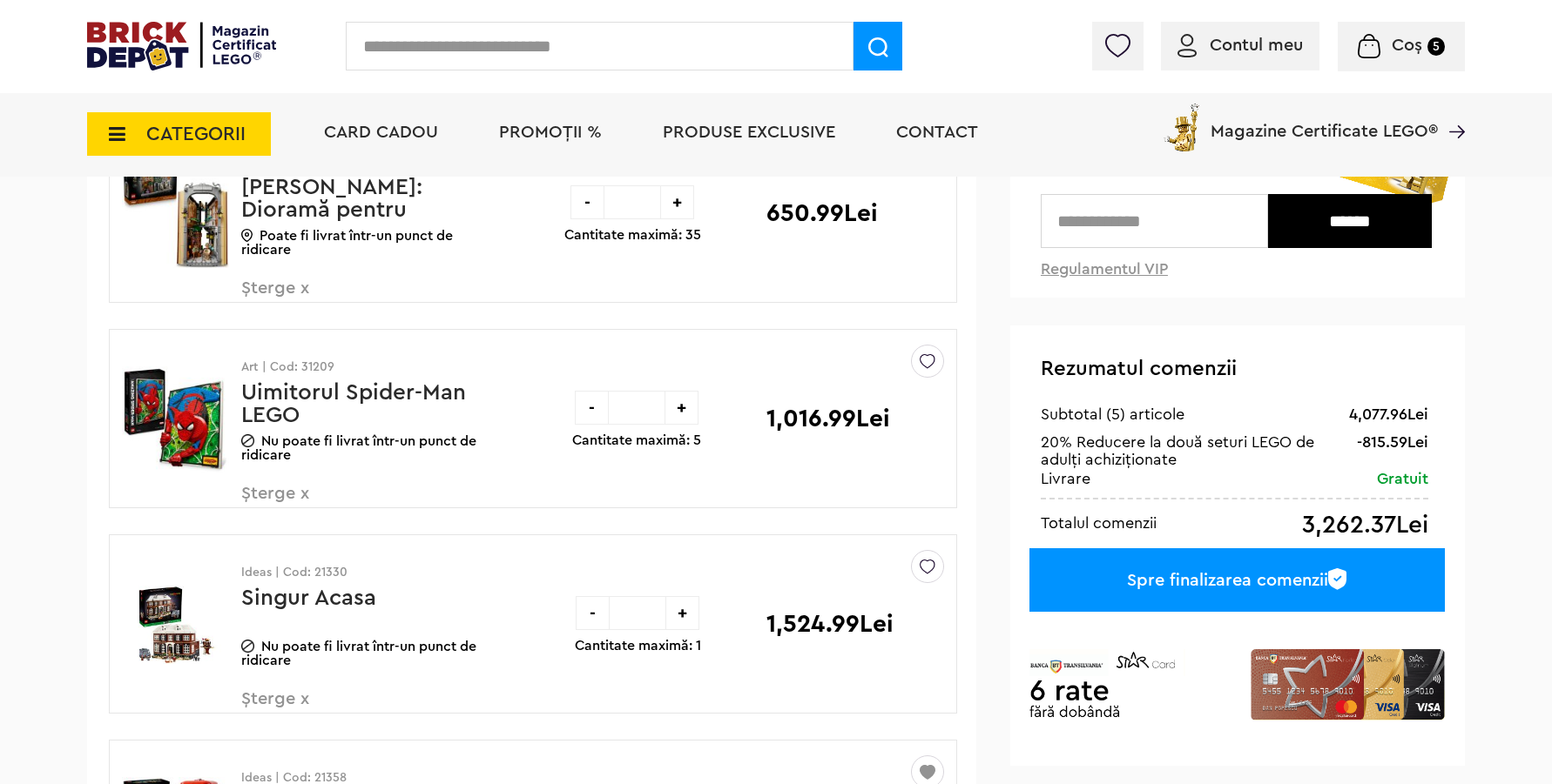
scroll to position [241, 0]
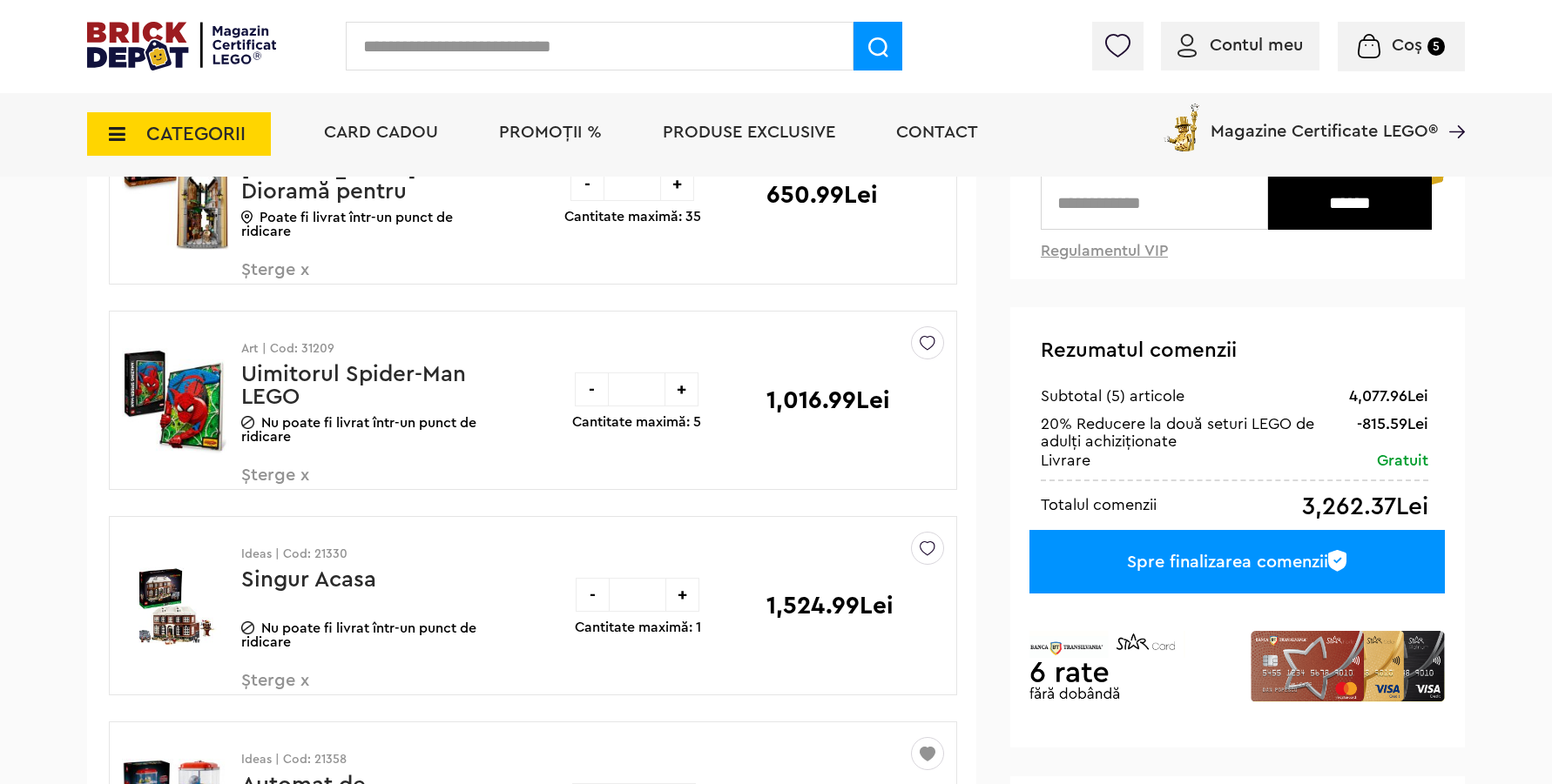
click at [292, 473] on span "Șterge x" at bounding box center [343, 484] width 205 height 37
